Goal: Navigation & Orientation: Find specific page/section

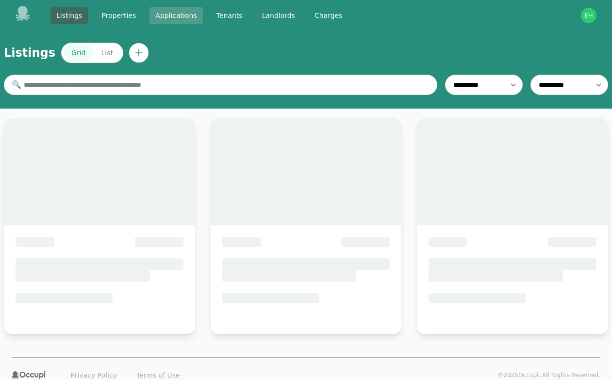
click at [170, 15] on link "Applications" at bounding box center [175, 15] width 53 height 17
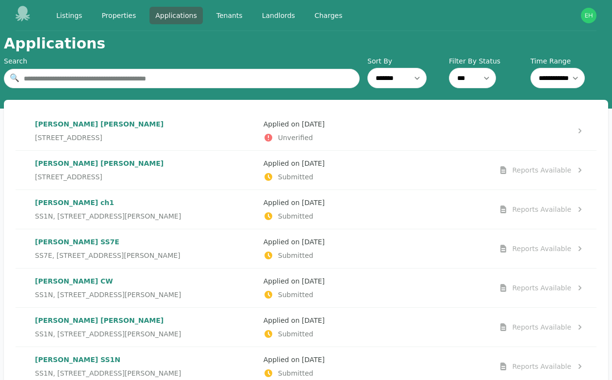
click at [166, 171] on div "[PERSON_NAME] [STREET_ADDRESS]" at bounding box center [145, 170] width 221 height 23
click at [173, 213] on span "SS1N, [STREET_ADDRESS][PERSON_NAME]" at bounding box center [108, 217] width 146 height 10
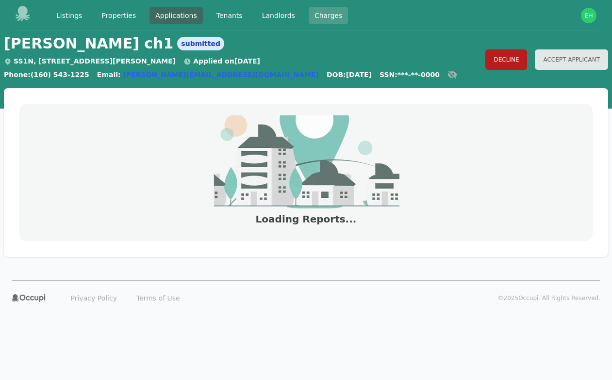
click at [322, 12] on link "Charges" at bounding box center [329, 15] width 40 height 17
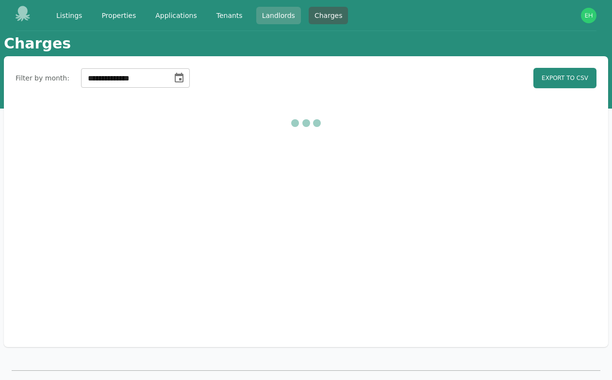
select select "**"
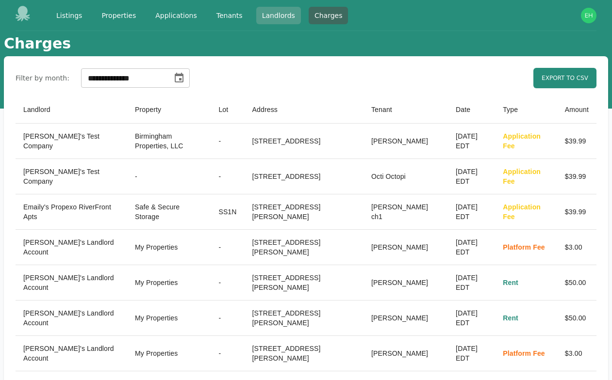
click at [278, 16] on link "Landlords" at bounding box center [278, 15] width 45 height 17
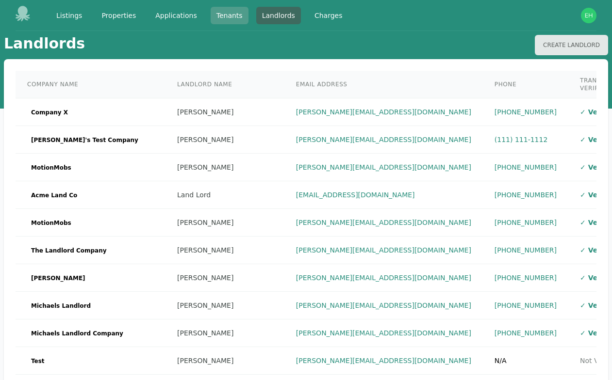
click at [229, 17] on link "Tenants" at bounding box center [230, 15] width 38 height 17
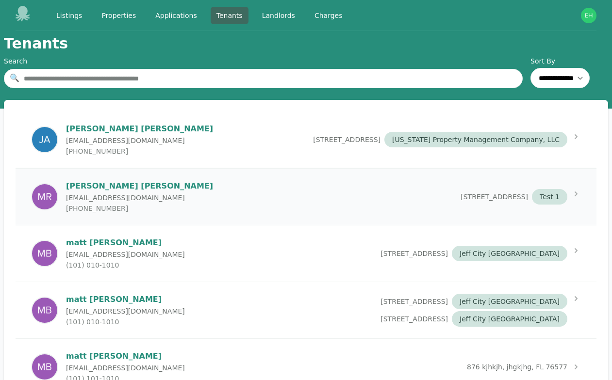
click at [188, 203] on div "[PERSON_NAME] [EMAIL_ADDRESS][DOMAIN_NAME] (205) 542-[GEOGRAPHIC_DATA][STREET_A…" at bounding box center [306, 197] width 581 height 56
select select "*"
click at [586, 18] on img "button" at bounding box center [589, 16] width 16 height 16
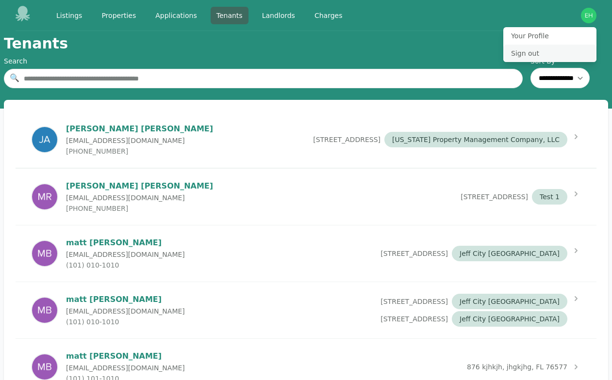
click at [529, 51] on button "Sign out" at bounding box center [549, 53] width 93 height 17
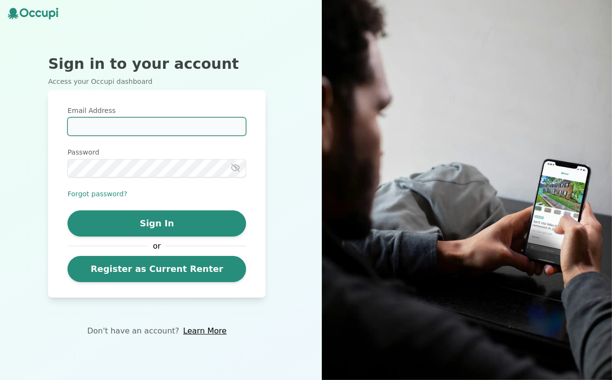
click at [114, 126] on input "Email Address" at bounding box center [156, 126] width 179 height 18
type input "**********"
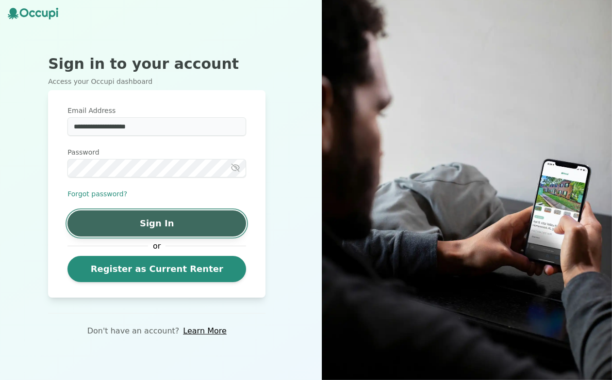
click at [88, 226] on button "Sign In" at bounding box center [156, 224] width 179 height 26
